Goal: Task Accomplishment & Management: Use online tool/utility

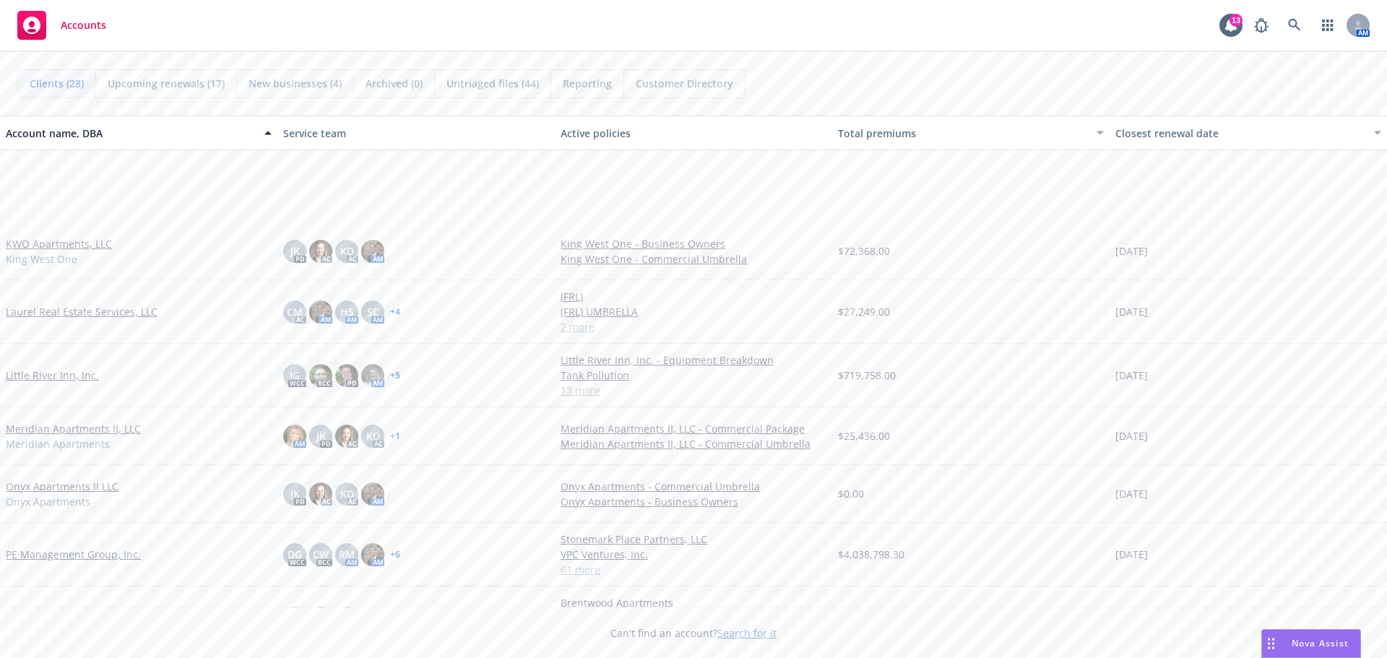
scroll to position [1161, 0]
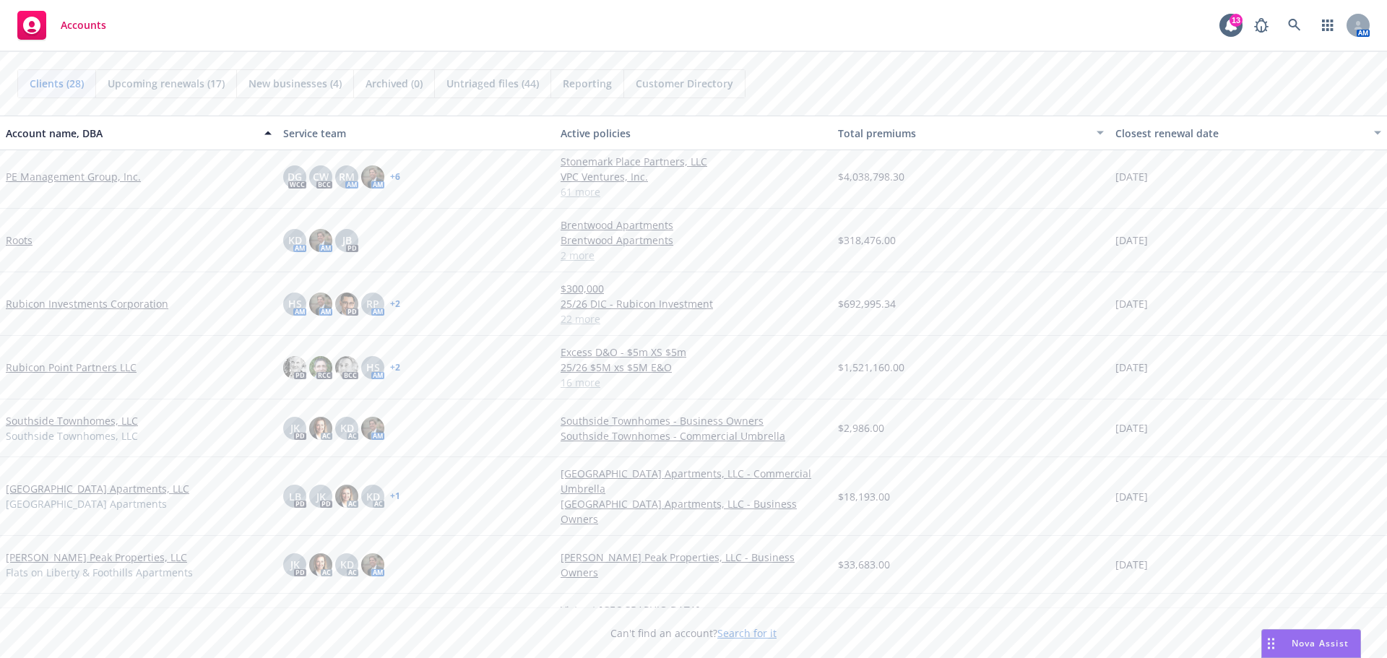
click at [21, 236] on link "Roots" at bounding box center [19, 240] width 27 height 15
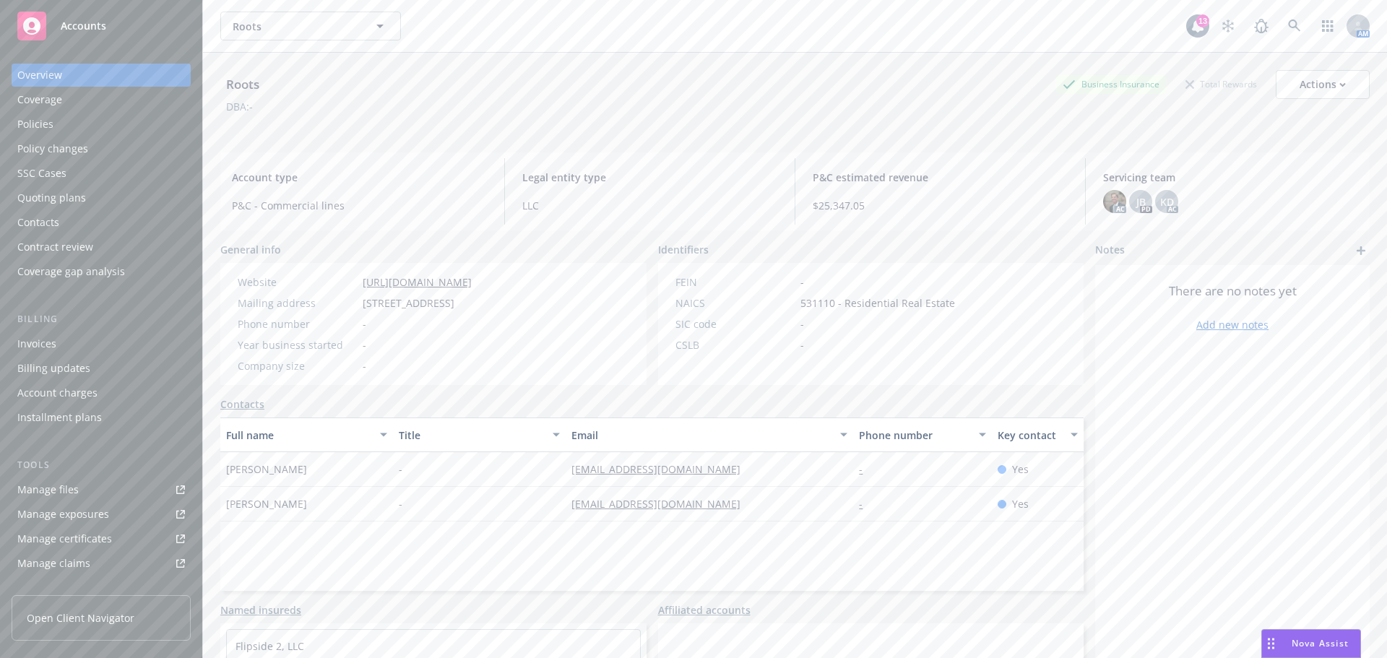
click at [97, 197] on div "Quoting plans" at bounding box center [101, 197] width 168 height 23
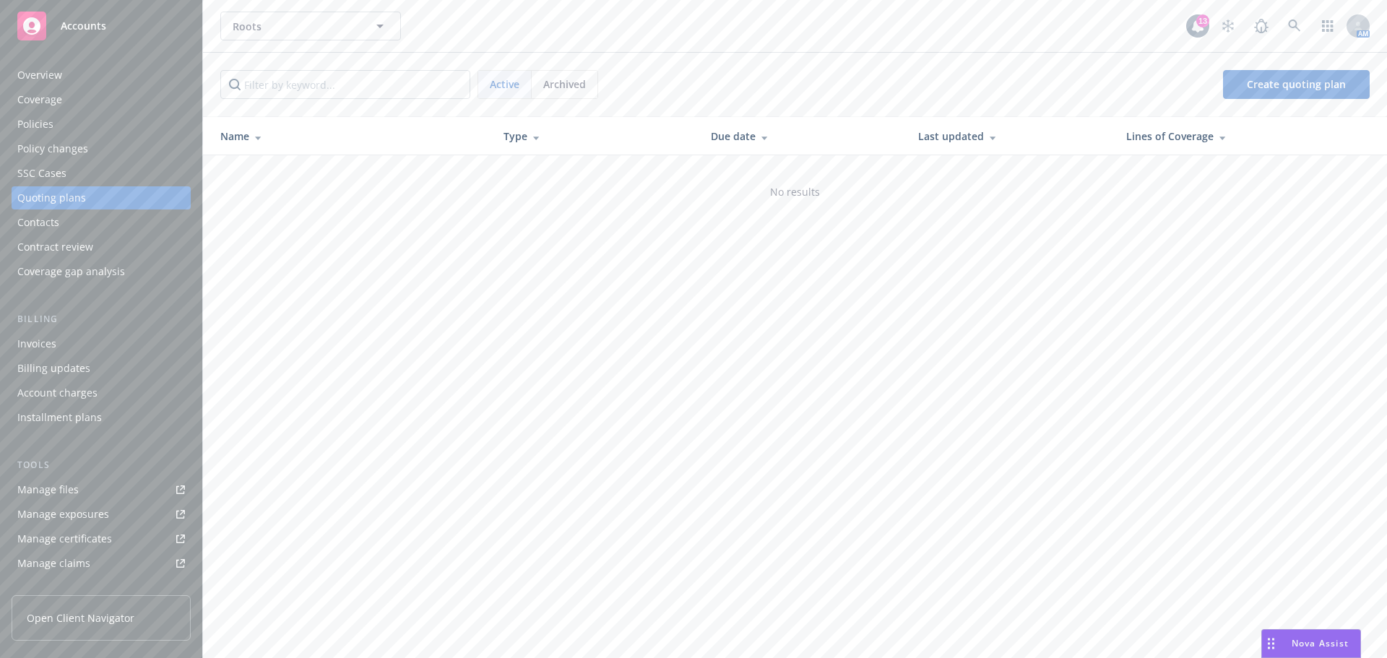
click at [46, 200] on div "Quoting plans" at bounding box center [51, 197] width 69 height 23
click at [1001, 478] on div "Roots Roots 13 AM Active Archived Create quoting plan Name Type Due date Last u…" at bounding box center [795, 329] width 1184 height 658
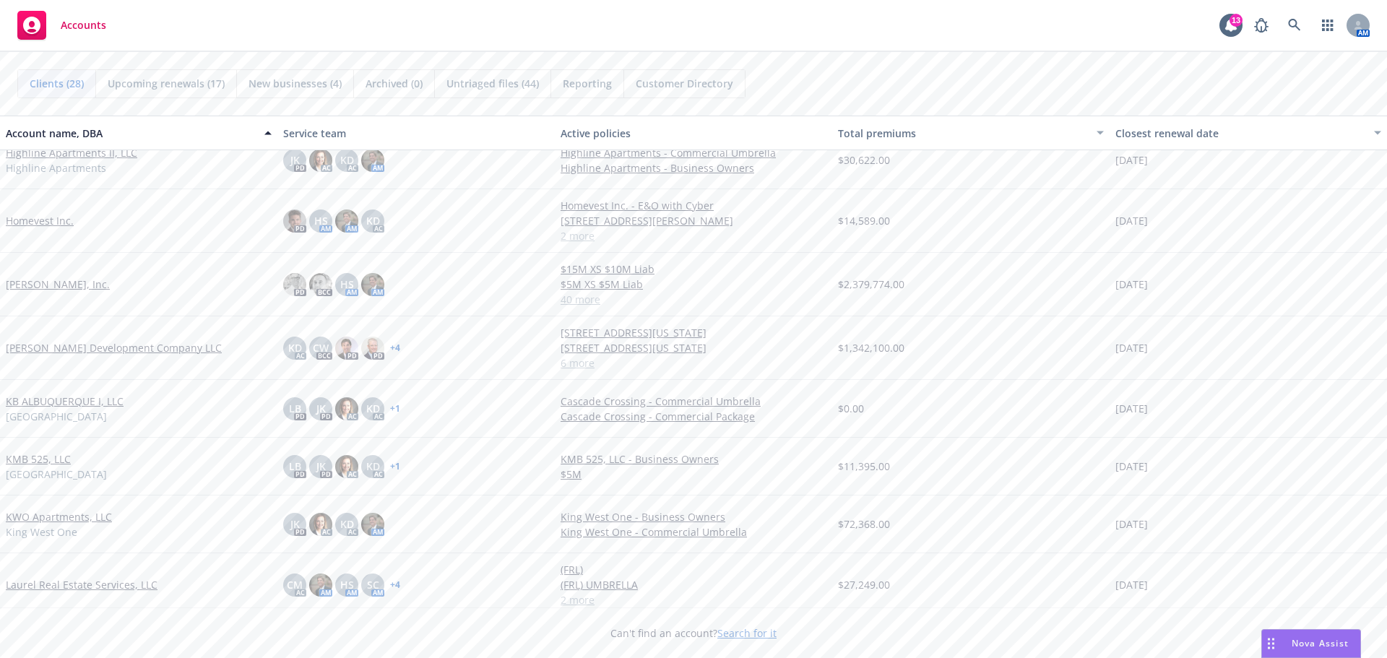
scroll to position [506, 0]
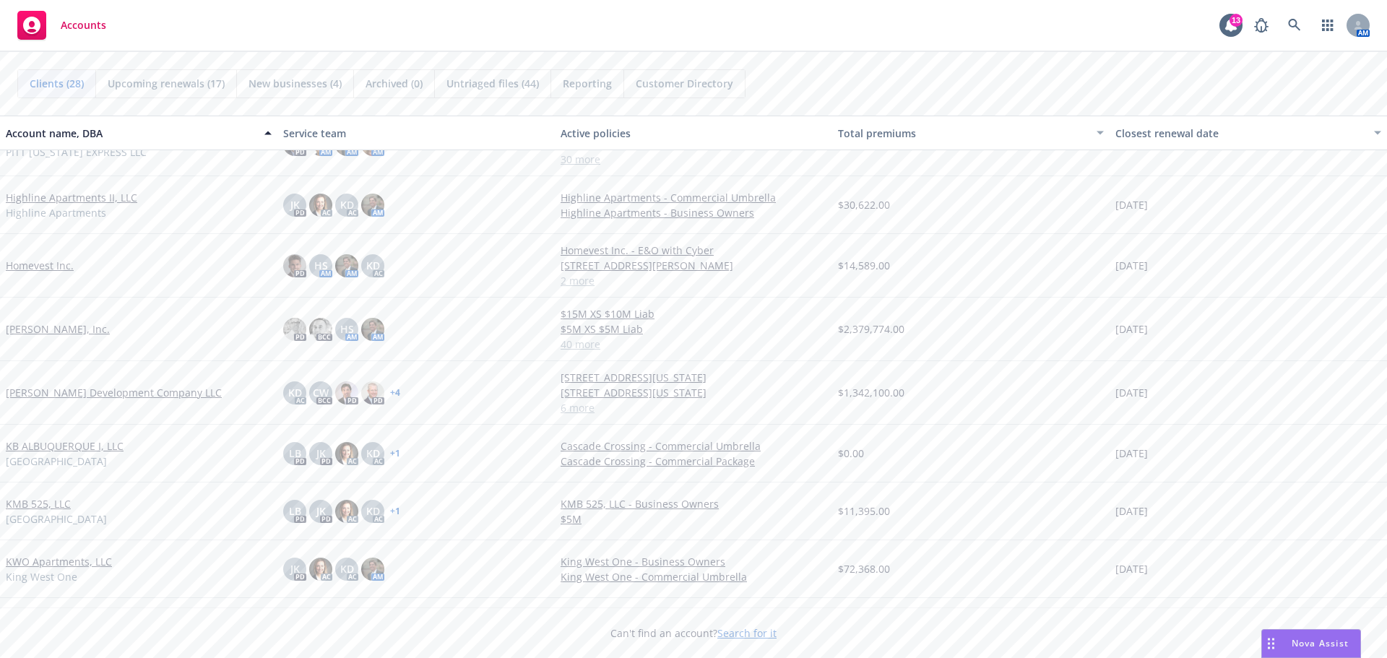
click at [53, 396] on link "[PERSON_NAME] Development Company LLC" at bounding box center [114, 392] width 216 height 15
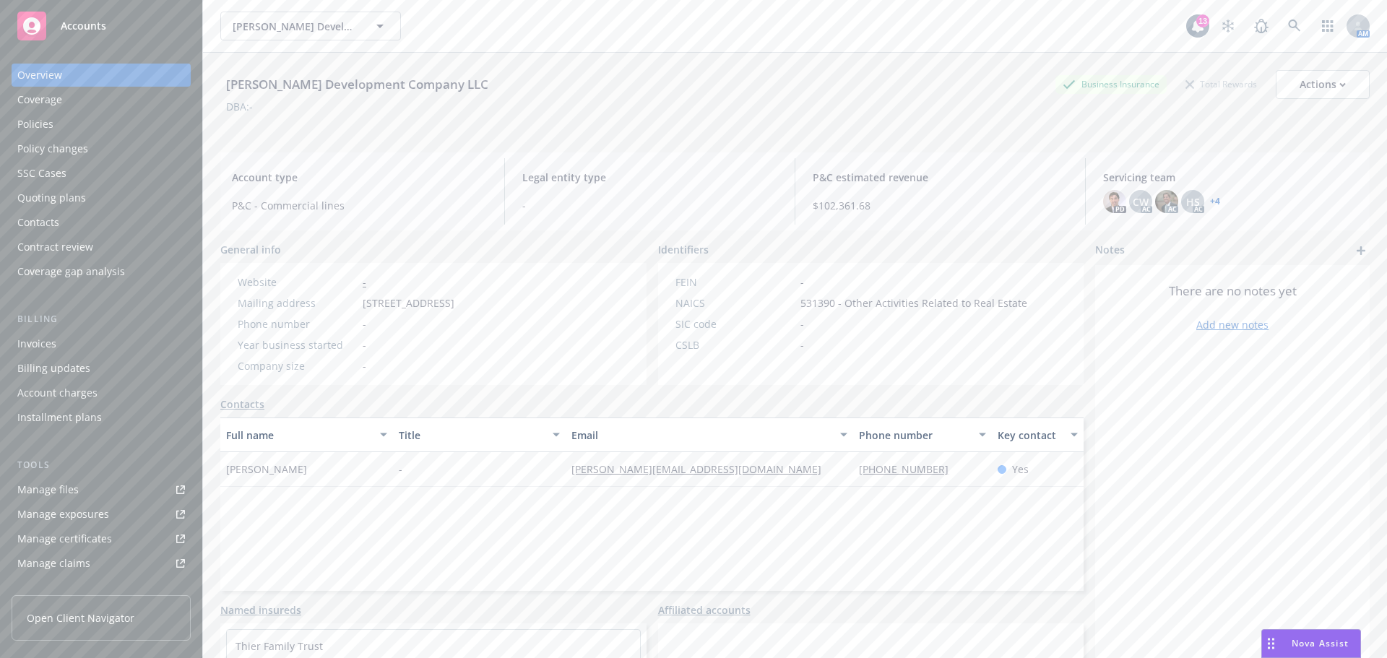
click at [75, 202] on div "Quoting plans" at bounding box center [51, 197] width 69 height 23
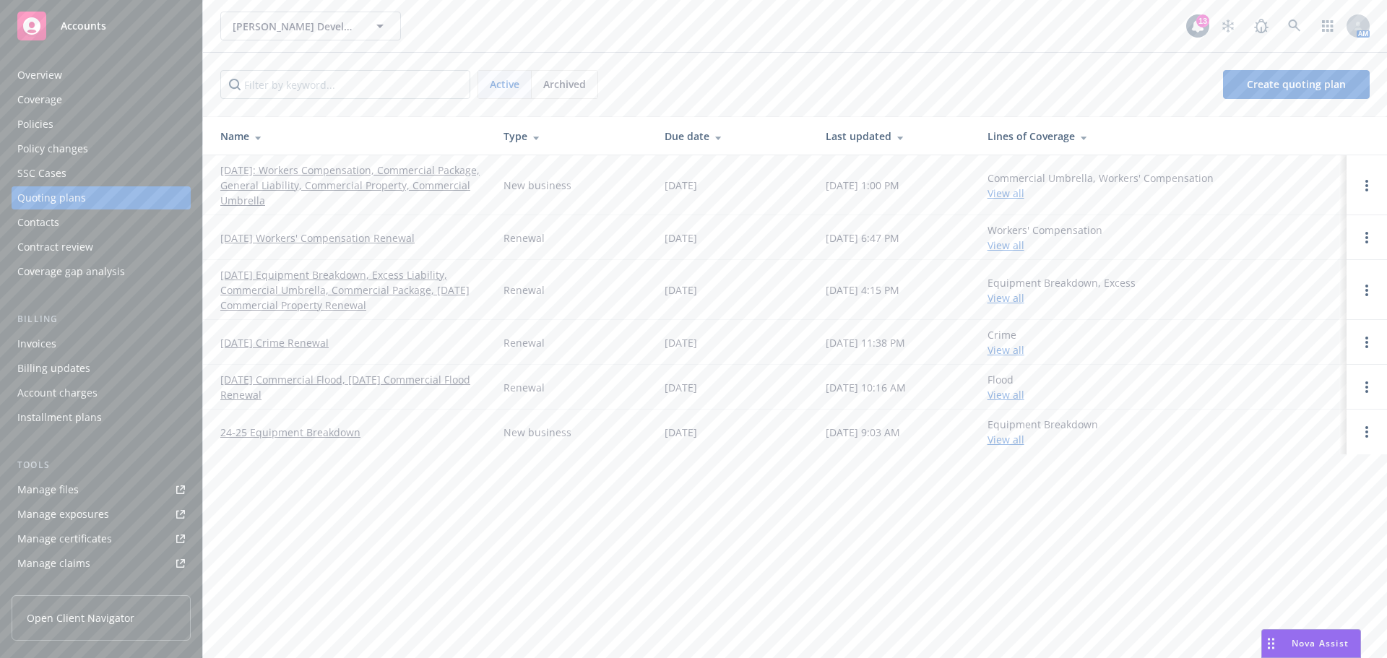
click at [369, 285] on link "09/01/25 Equipment Breakdown, Excess Liability, Commercial Umbrella, Commercial…" at bounding box center [350, 290] width 260 height 46
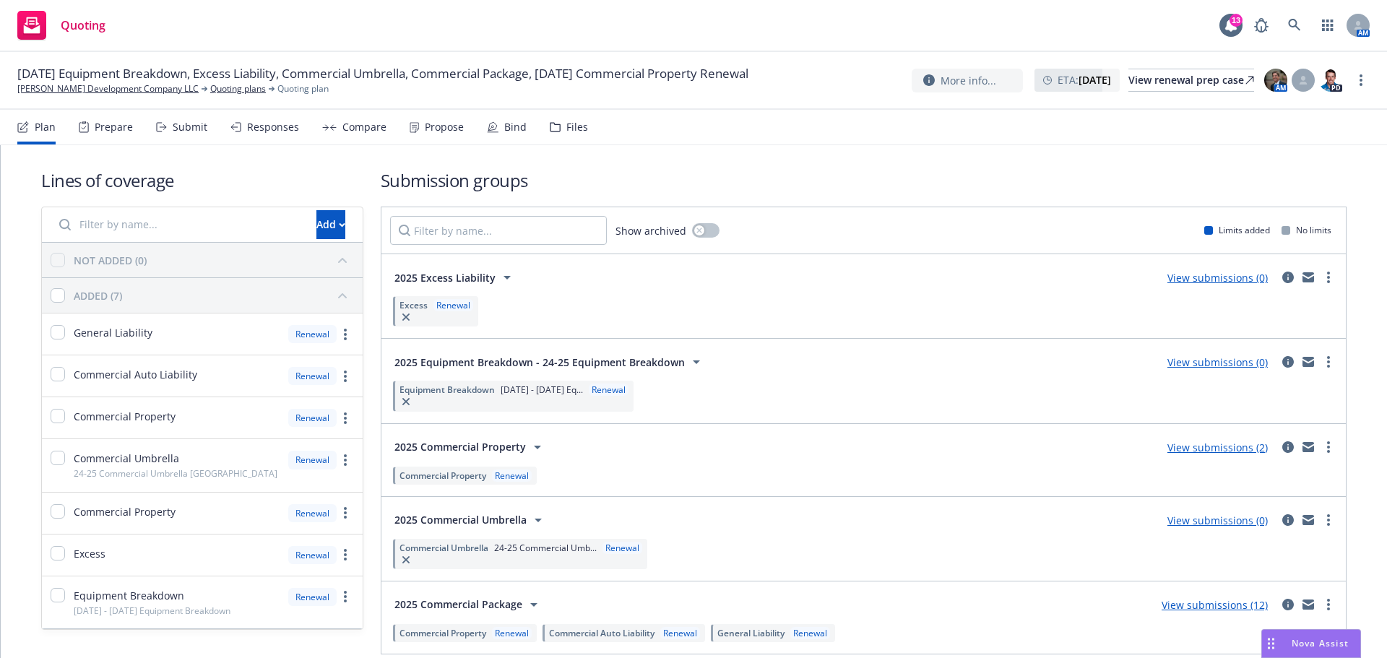
click at [186, 128] on div "Submit" at bounding box center [190, 127] width 35 height 12
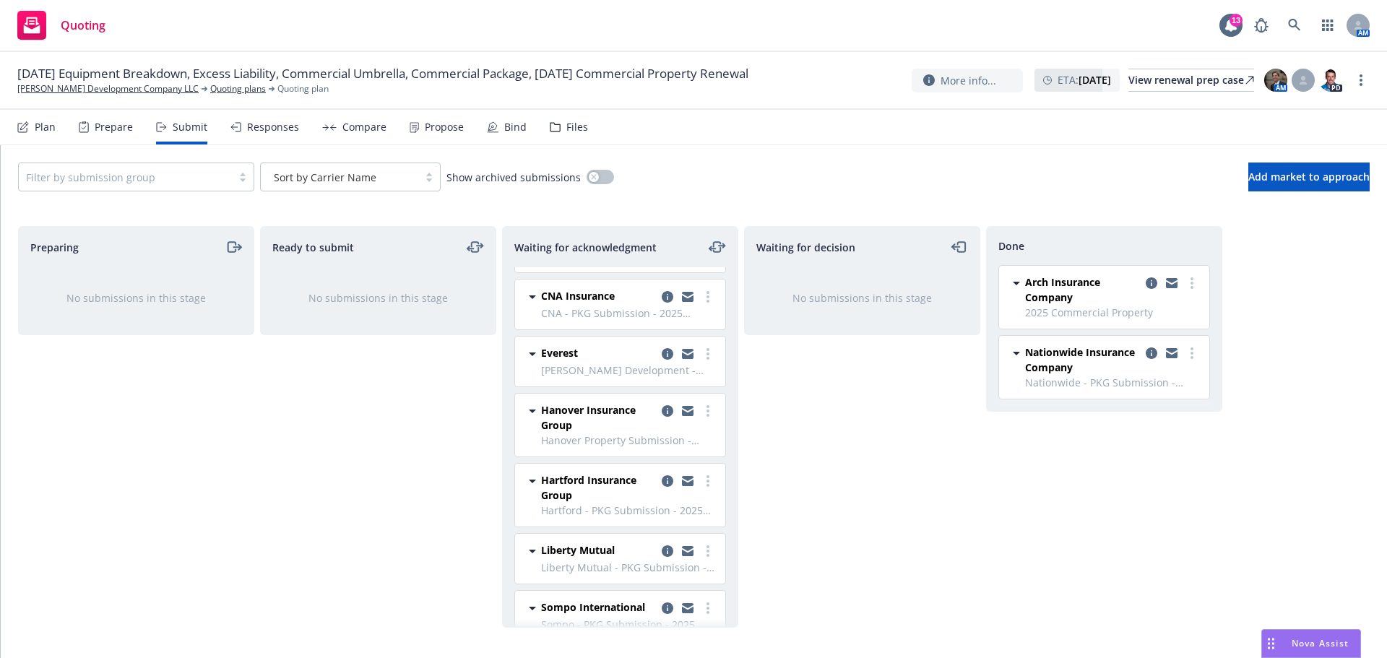
scroll to position [145, 0]
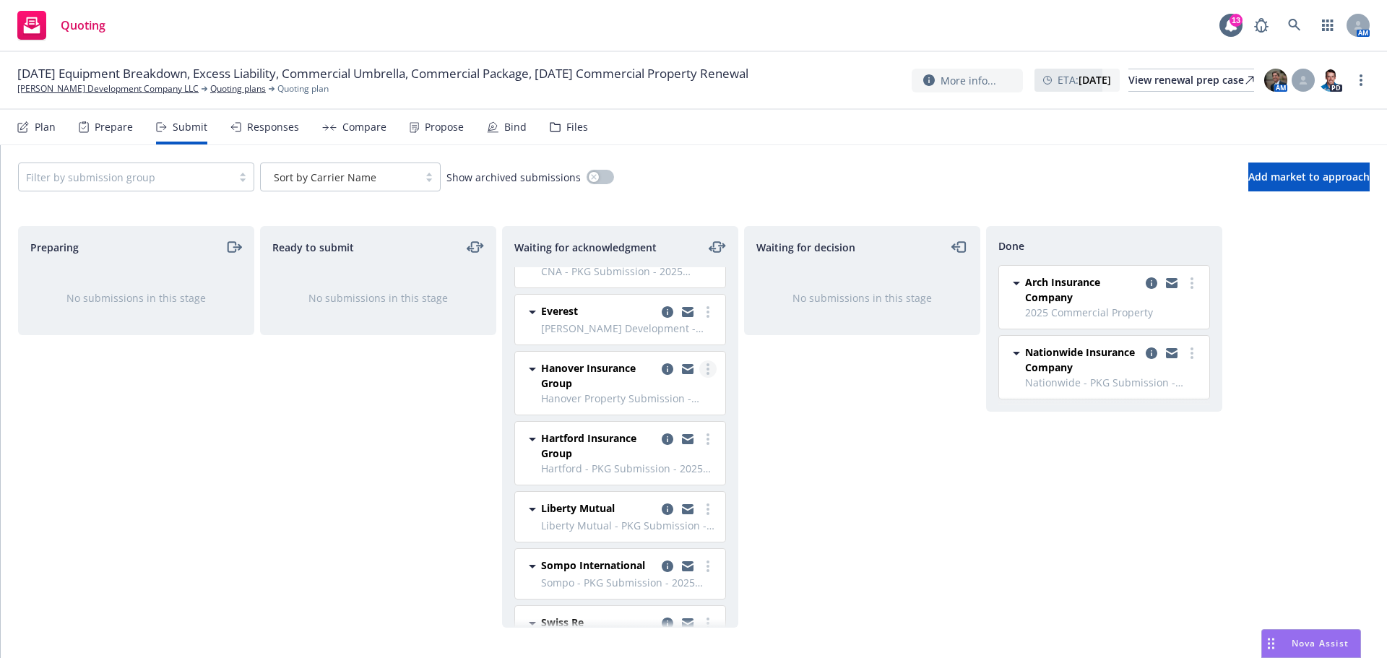
click at [699, 371] on link "more" at bounding box center [707, 369] width 17 height 17
click at [682, 370] on icon "copy logging email" at bounding box center [688, 371] width 12 height 7
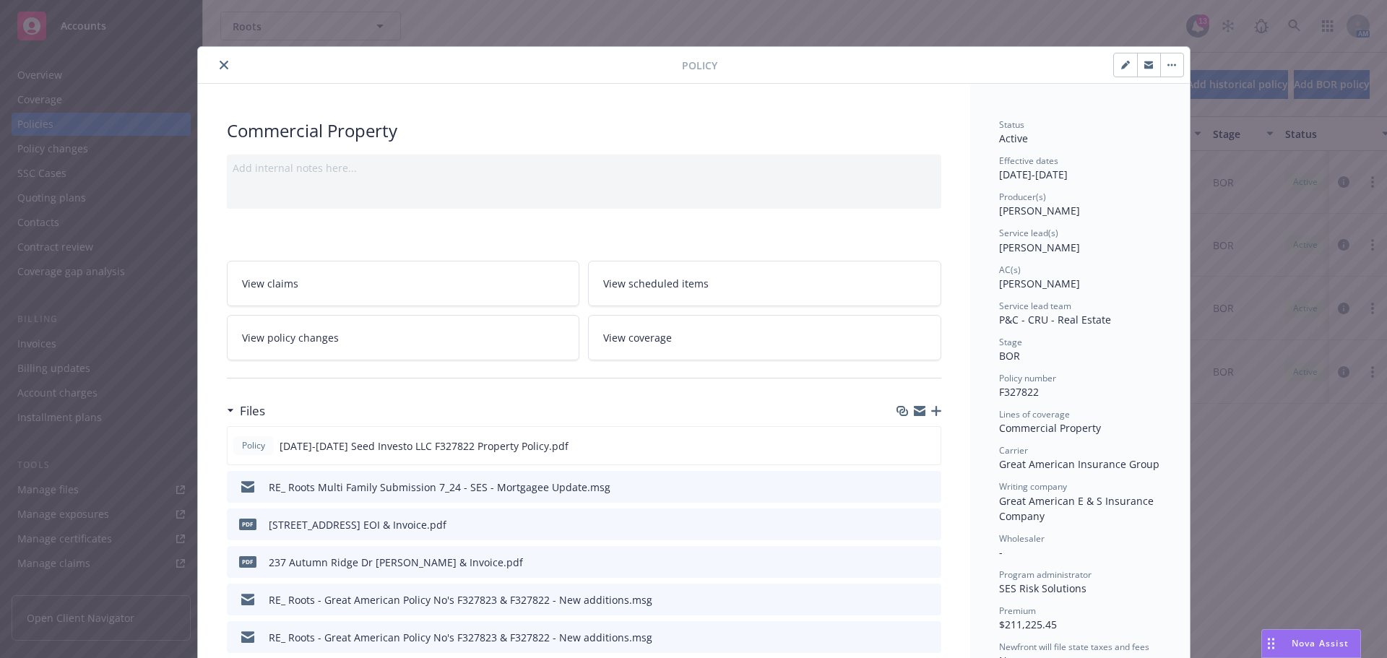
click at [222, 64] on icon "close" at bounding box center [224, 65] width 9 height 9
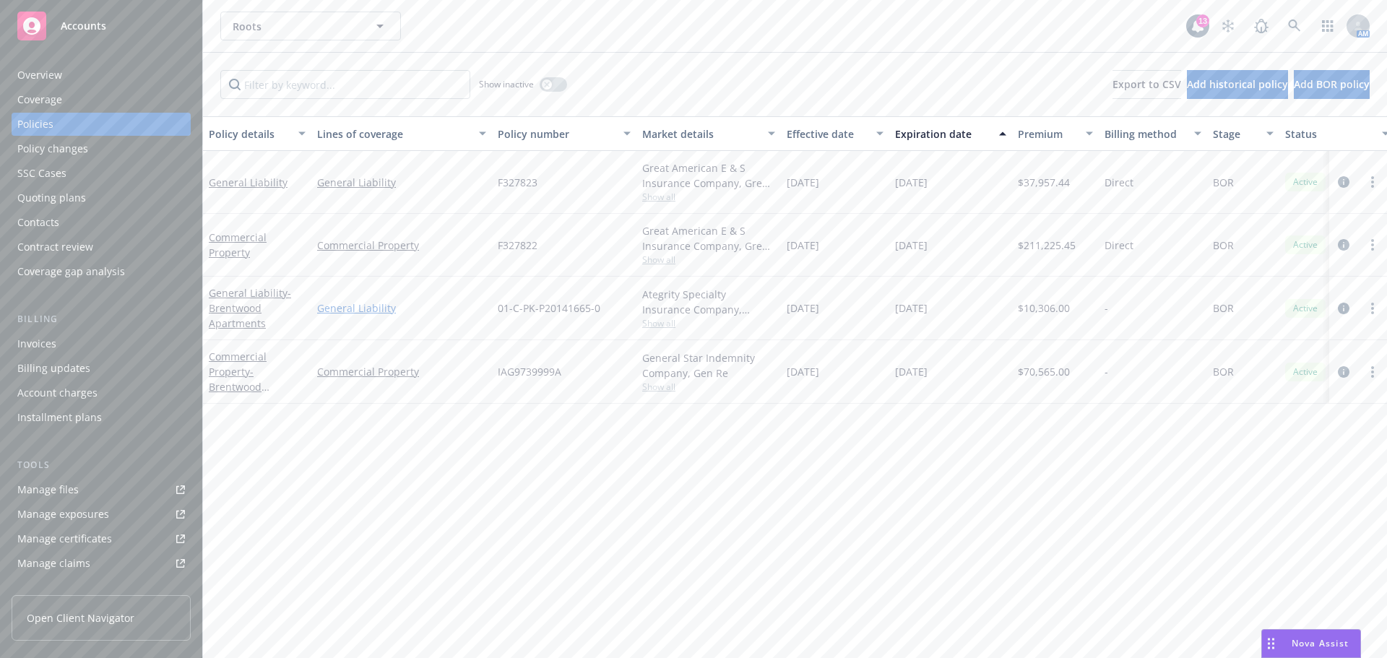
click at [369, 314] on link "General Liability" at bounding box center [401, 308] width 169 height 15
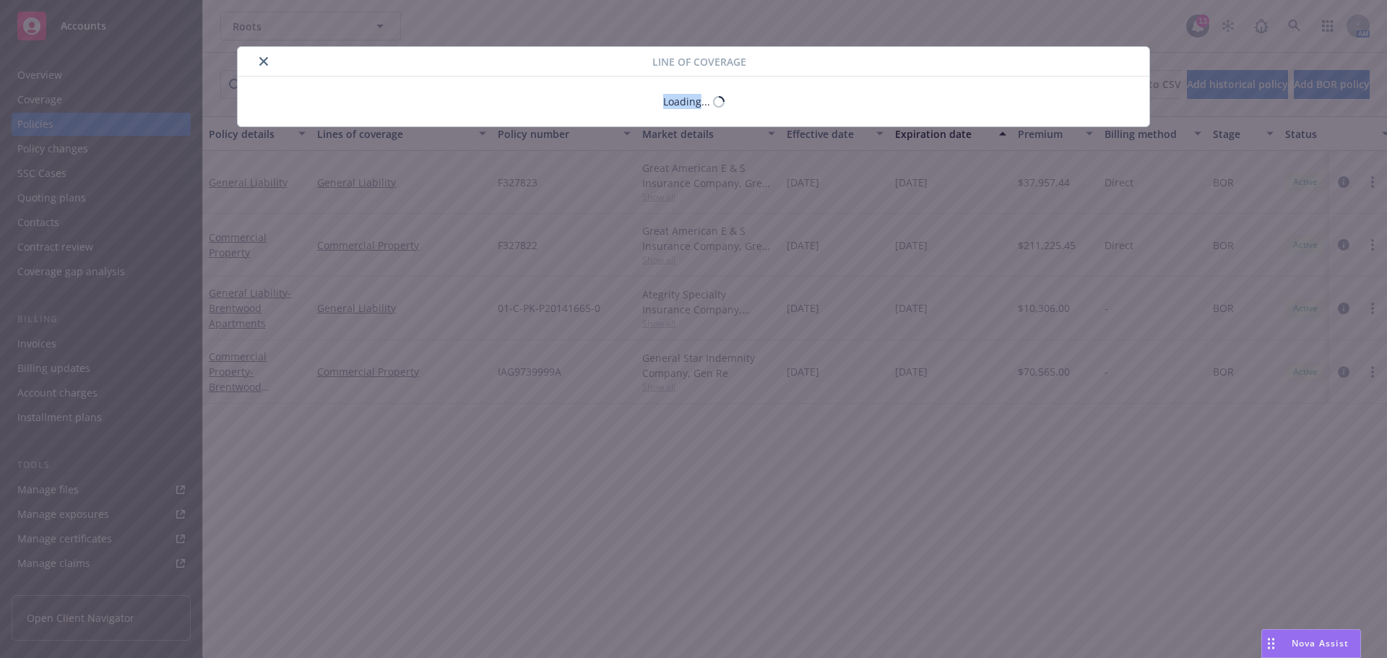
click at [369, 314] on div "Line of coverage Loading..." at bounding box center [693, 329] width 1387 height 658
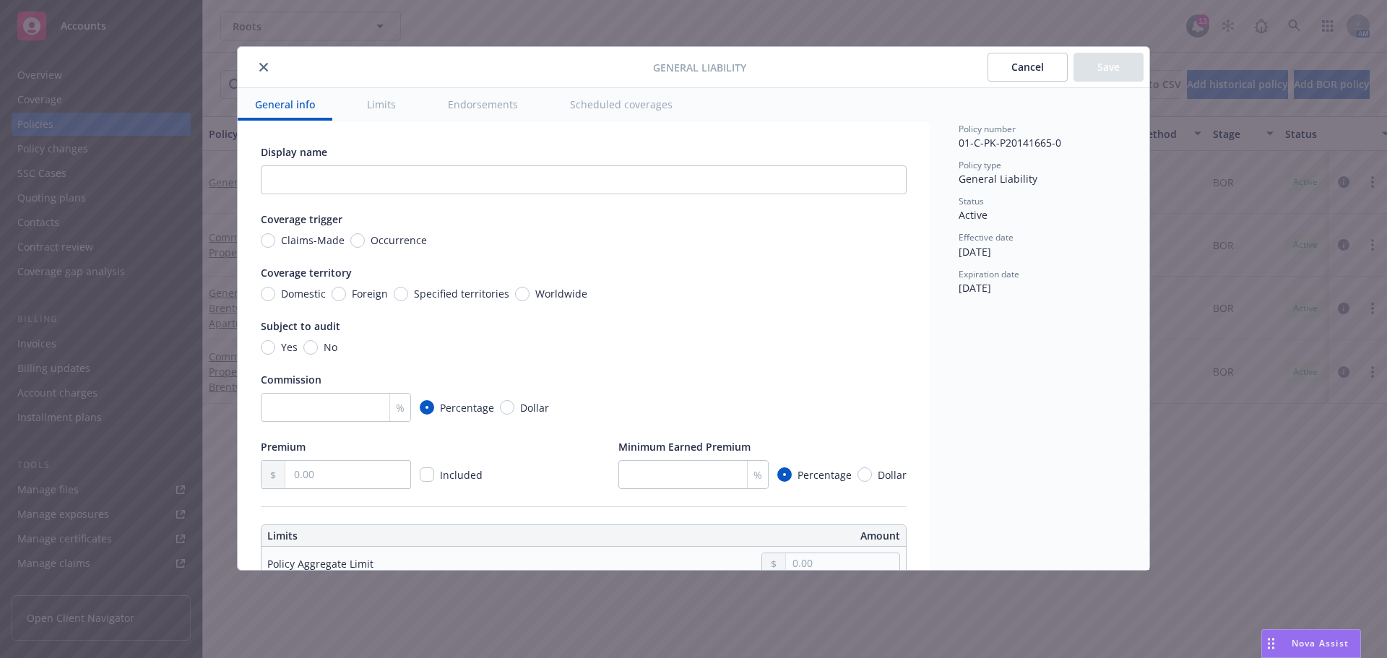
click at [262, 69] on icon "close" at bounding box center [263, 67] width 9 height 9
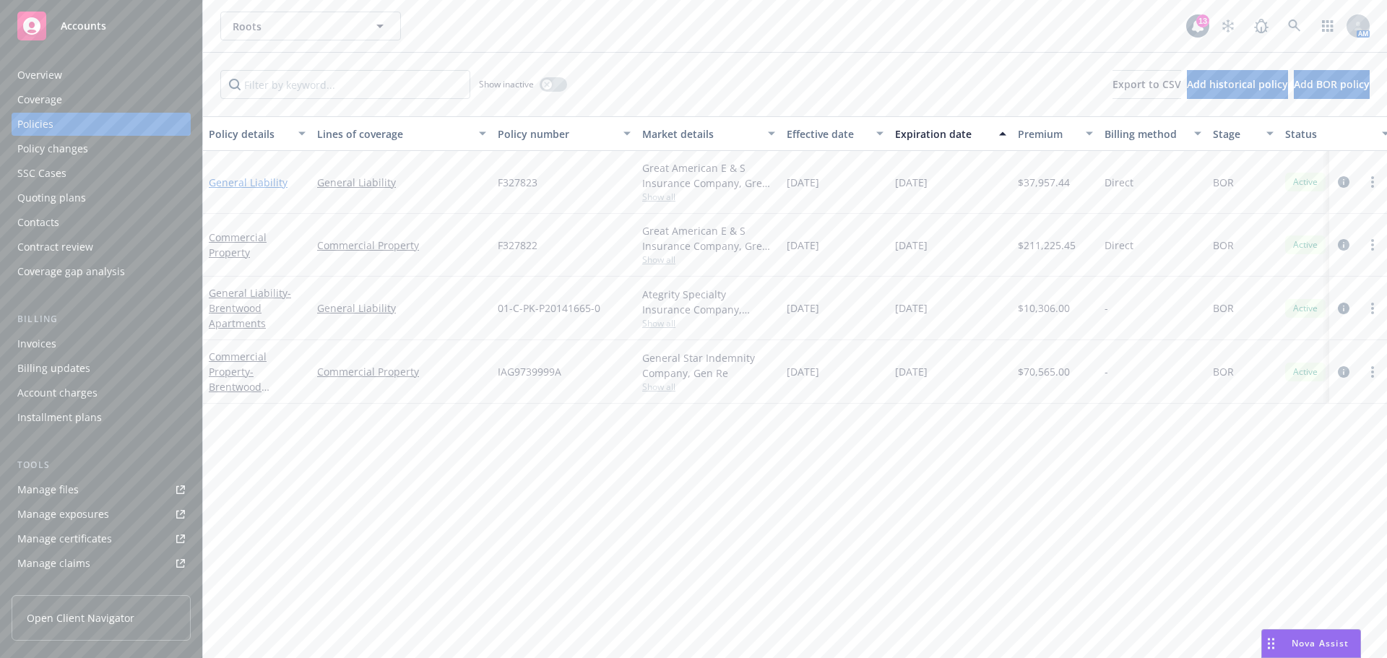
click at [233, 181] on link "General Liability" at bounding box center [248, 183] width 79 height 14
click at [233, 181] on div "Roots Roots 13 AM Show inactive Export to CSV Add historical policy Add BOR pol…" at bounding box center [795, 329] width 1184 height 658
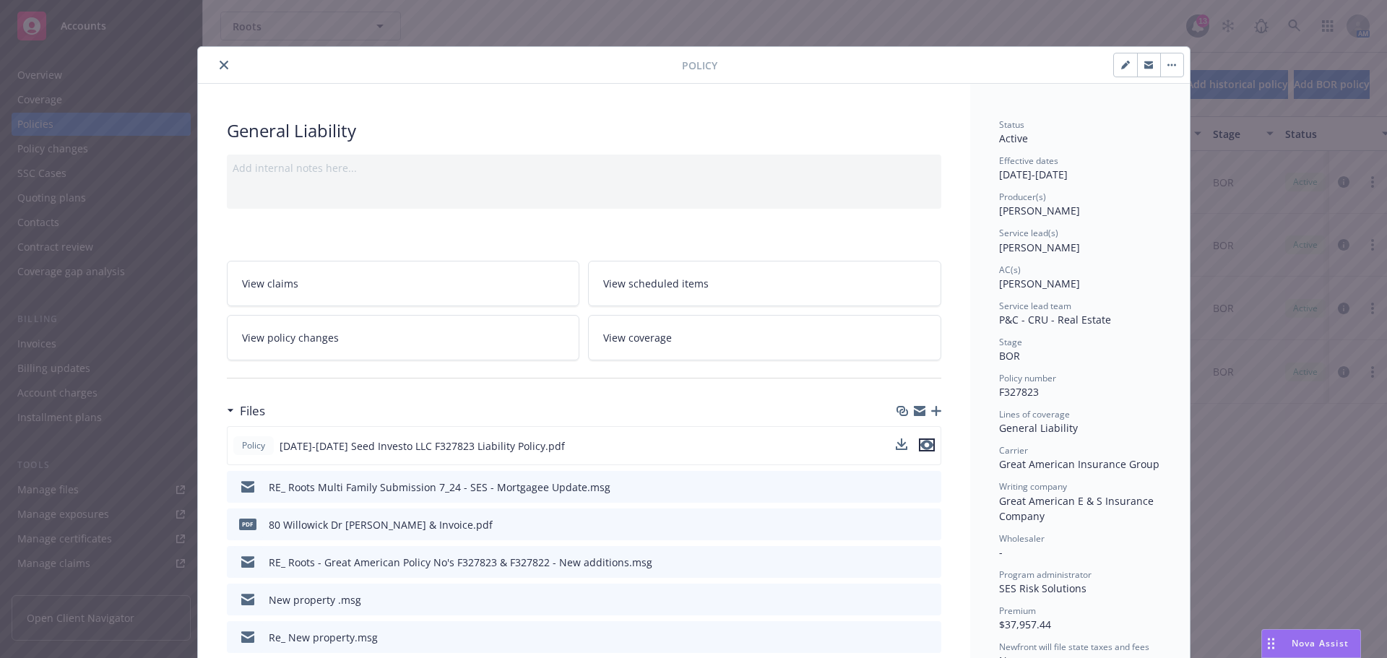
click at [921, 449] on icon "preview file" at bounding box center [927, 445] width 13 height 10
click at [220, 62] on icon "close" at bounding box center [224, 65] width 9 height 9
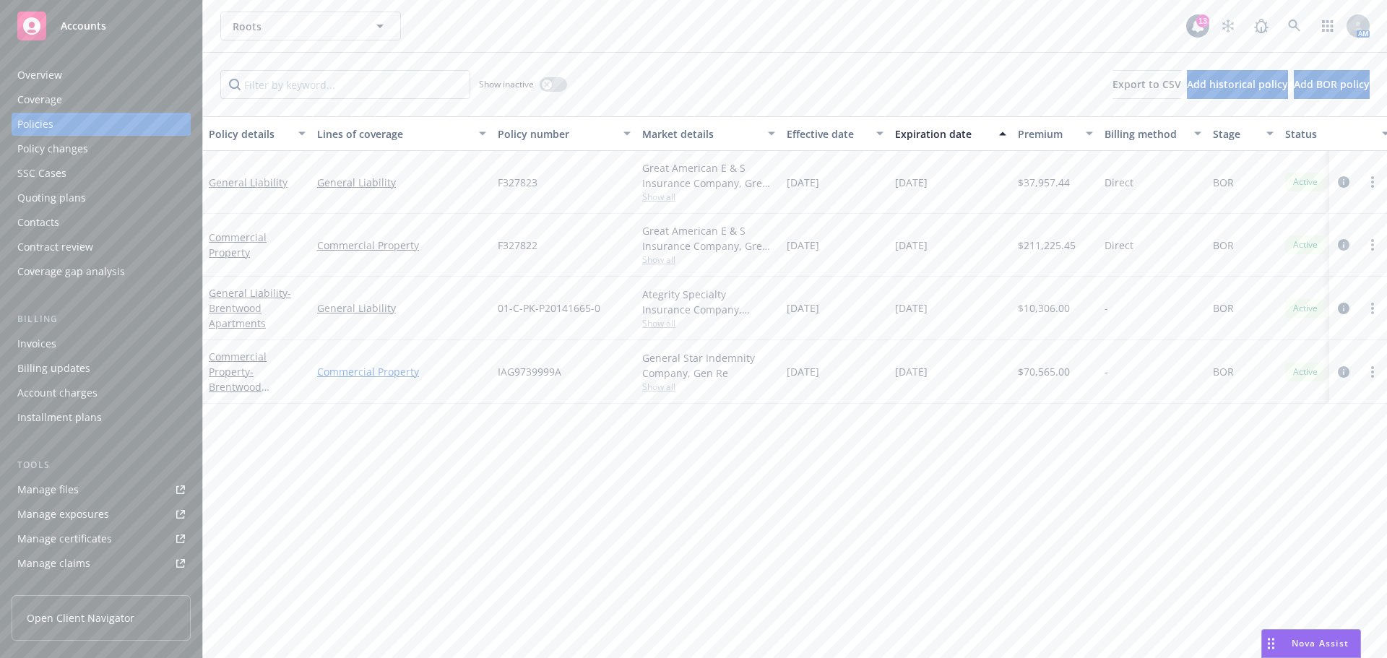
click at [382, 373] on link "Commercial Property" at bounding box center [401, 371] width 169 height 15
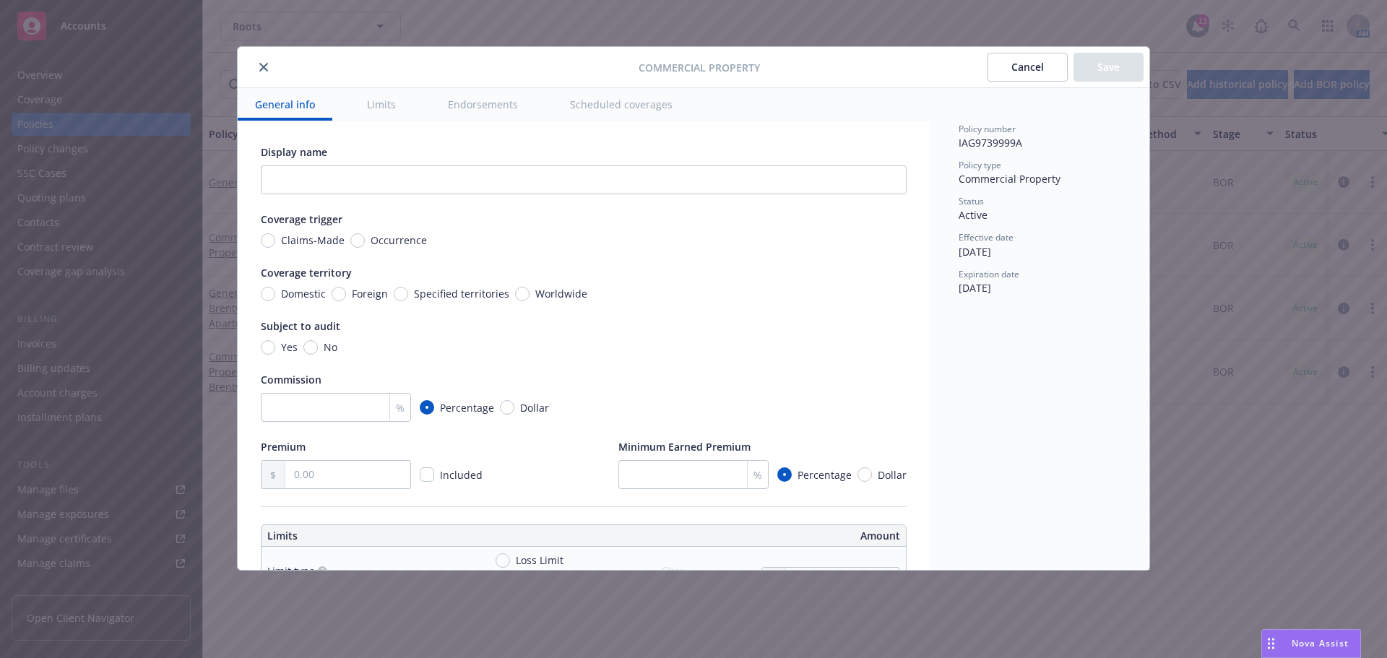
click at [259, 67] on button "close" at bounding box center [263, 67] width 17 height 17
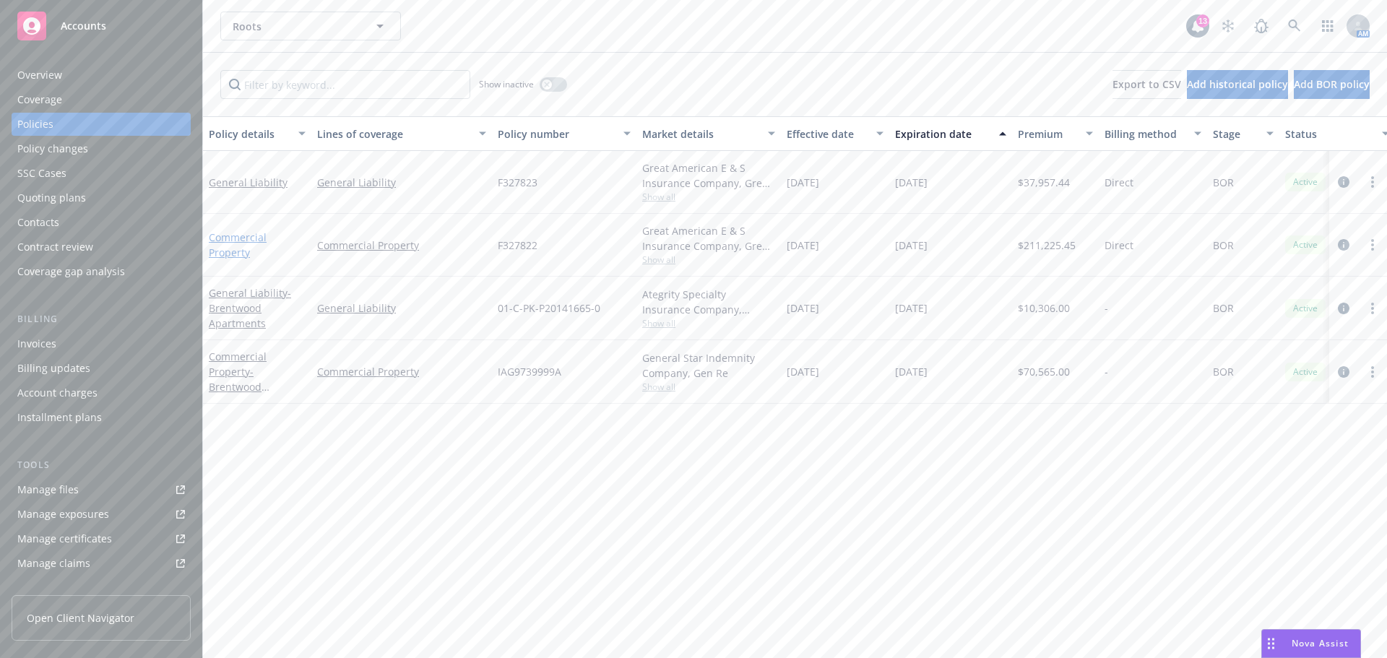
click at [229, 243] on link "Commercial Property" at bounding box center [238, 245] width 58 height 29
click at [229, 243] on div "Roots Roots 13 AM Show inactive Export to CSV Add historical policy Add BOR pol…" at bounding box center [795, 329] width 1184 height 658
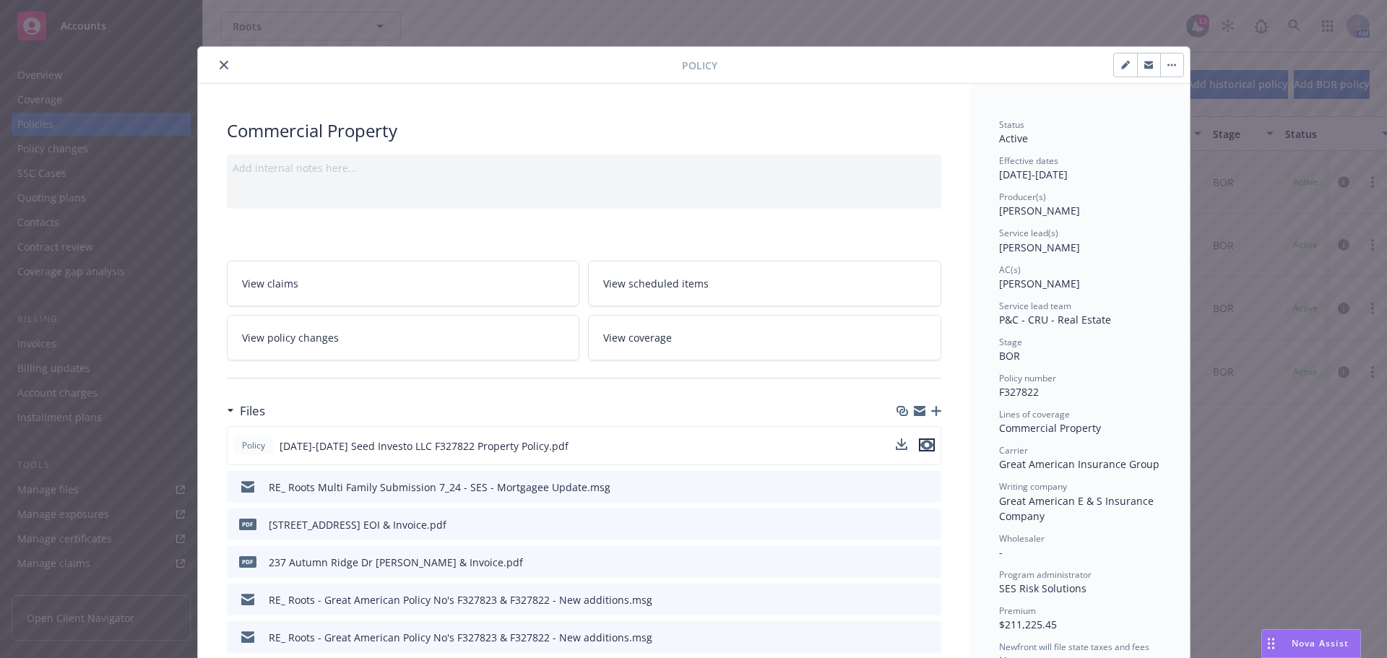
click at [921, 441] on icon "preview file" at bounding box center [927, 445] width 13 height 10
